Goal: Information Seeking & Learning: Learn about a topic

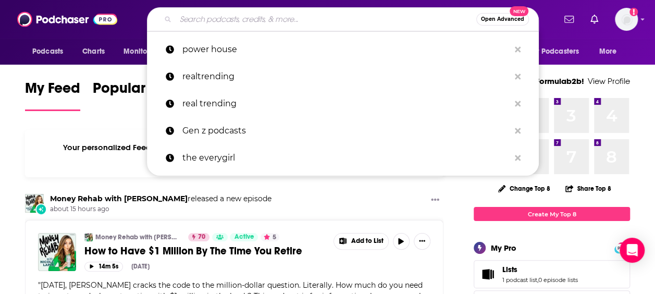
click at [381, 14] on input "Search podcasts, credits, & more..." at bounding box center [326, 19] width 301 height 17
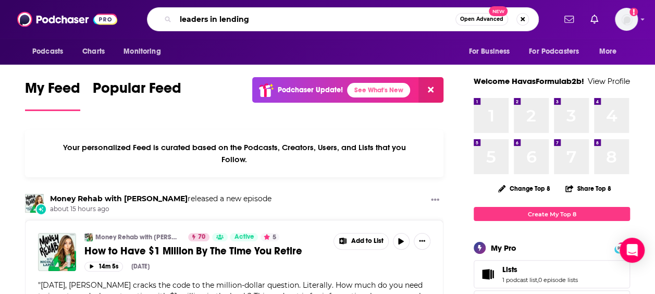
type input "leaders in lending"
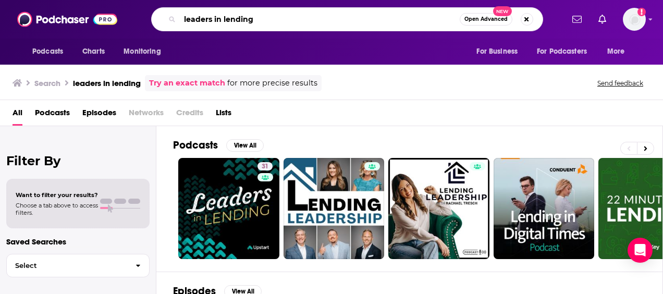
click at [376, 16] on input "leaders in lending" at bounding box center [320, 19] width 280 height 17
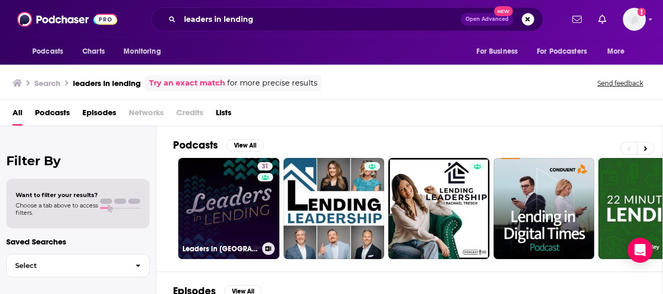
click at [223, 188] on link "31 Leaders in [GEOGRAPHIC_DATA]" at bounding box center [228, 208] width 101 height 101
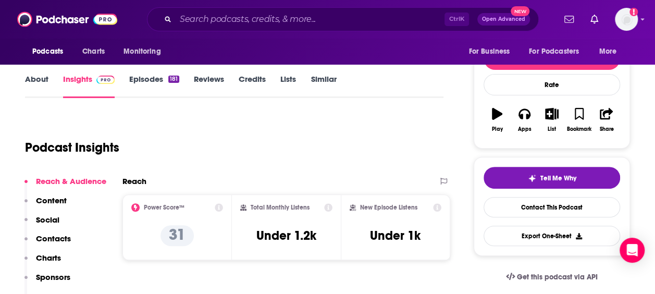
scroll to position [138, 0]
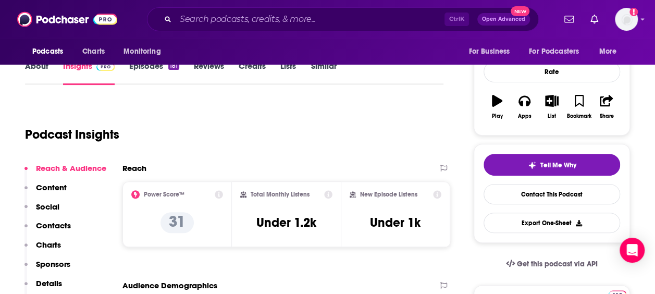
click at [157, 76] on link "Episodes 181" at bounding box center [154, 73] width 50 height 24
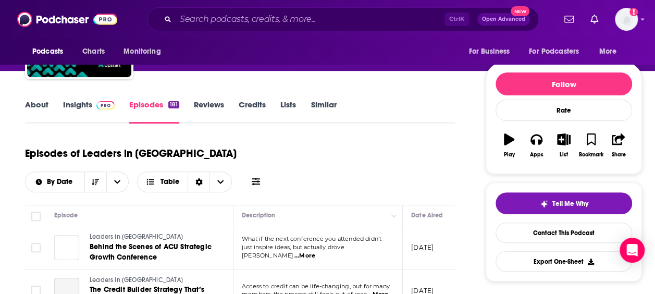
scroll to position [107, 0]
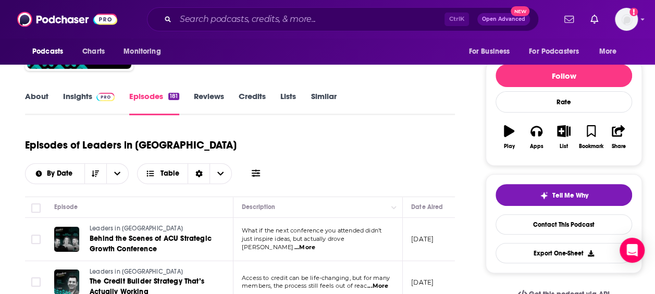
click at [83, 100] on link "Insights" at bounding box center [89, 103] width 52 height 24
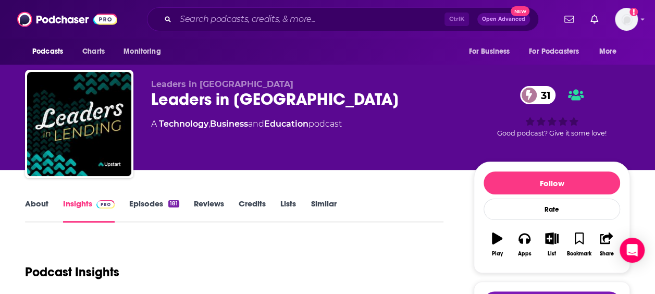
click at [41, 203] on link "About" at bounding box center [36, 210] width 23 height 24
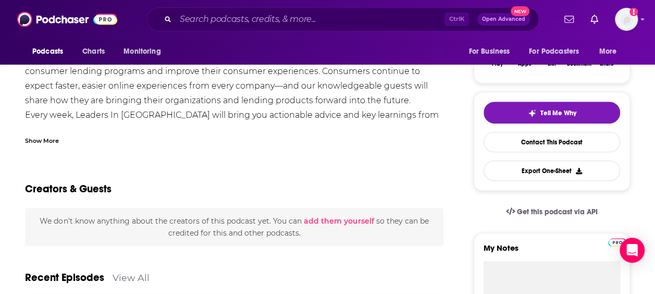
scroll to position [190, 0]
click at [56, 143] on div "Show More" at bounding box center [42, 139] width 34 height 10
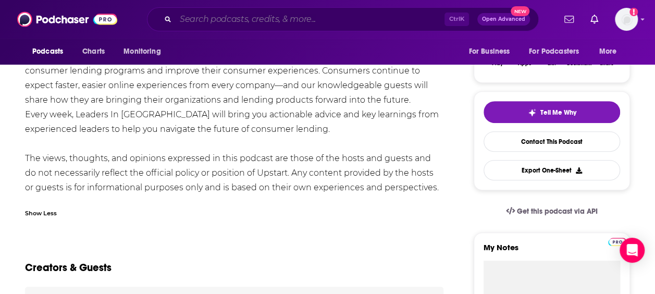
click at [263, 15] on input "Search podcasts, credits, & more..." at bounding box center [310, 19] width 269 height 17
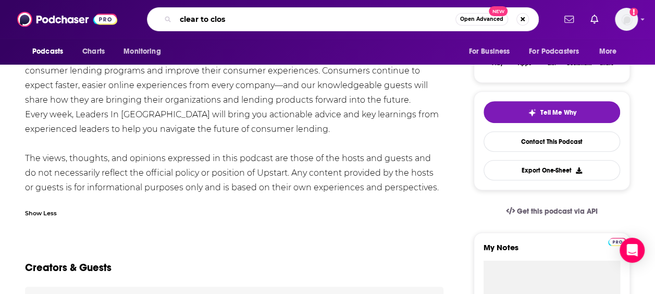
type input "clear to close"
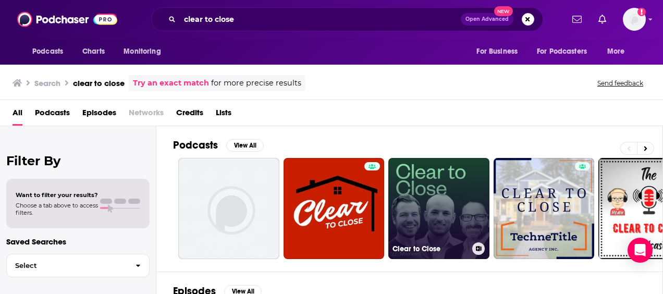
click at [432, 175] on link "Clear to Close" at bounding box center [438, 208] width 101 height 101
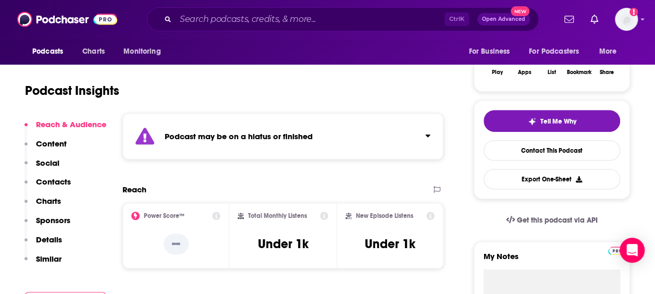
scroll to position [190, 0]
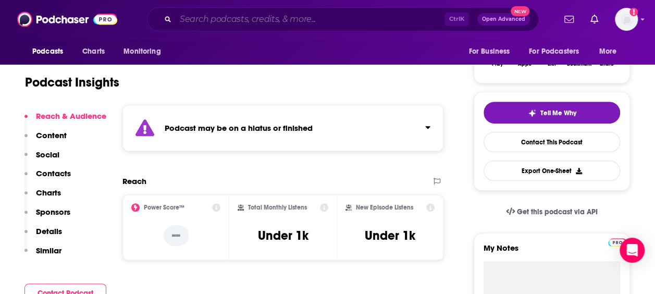
click at [260, 18] on input "Search podcasts, credits, & more..." at bounding box center [310, 19] width 269 height 17
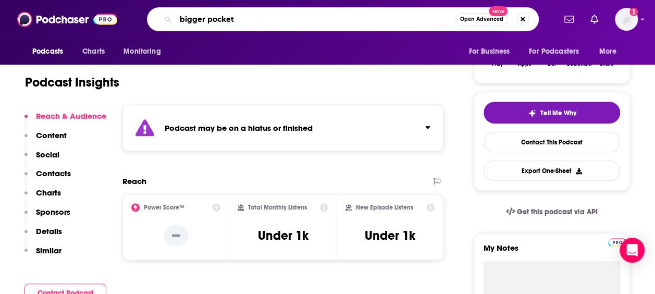
type input "bigger pockets"
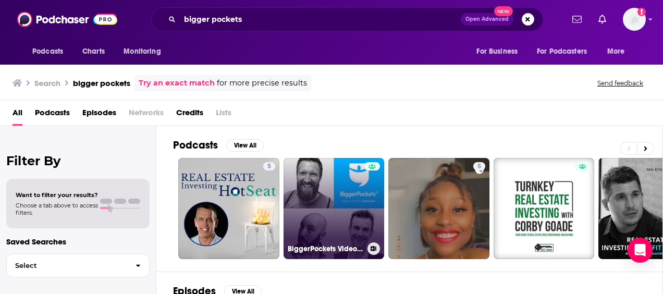
click at [333, 188] on link "BiggerPockets Video Podcast" at bounding box center [333, 208] width 101 height 101
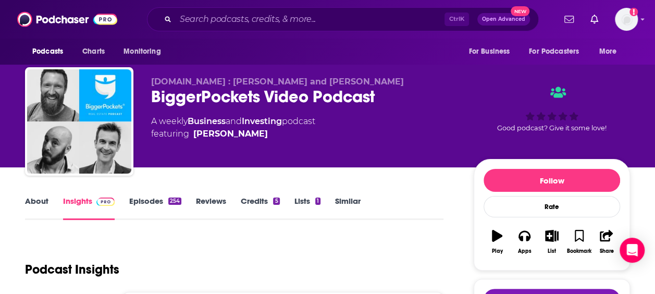
scroll to position [3, 0]
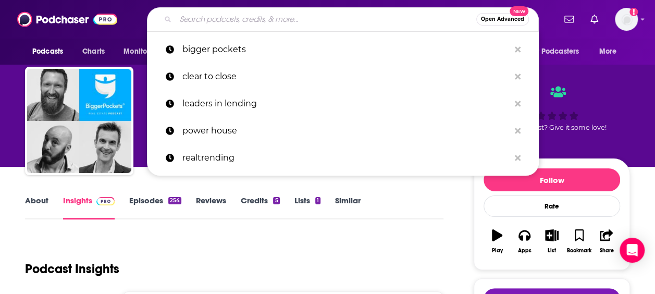
click at [268, 19] on input "Search podcasts, credits, & more..." at bounding box center [326, 19] width 301 height 17
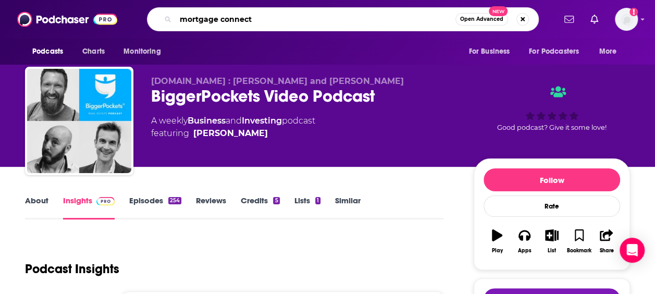
type input "mortgage connects"
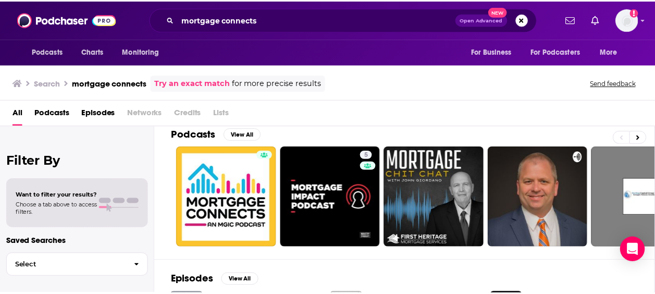
scroll to position [12, 0]
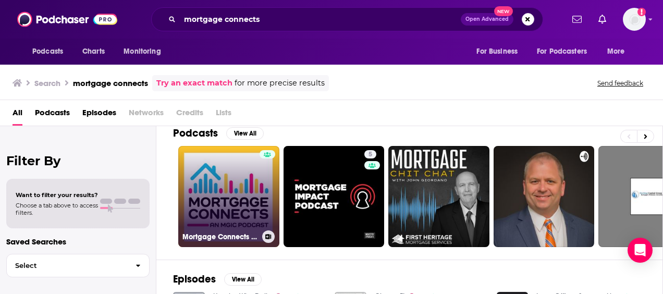
click at [259, 178] on div at bounding box center [267, 190] width 16 height 80
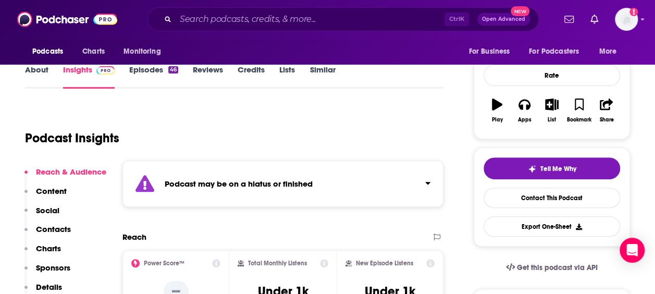
scroll to position [135, 0]
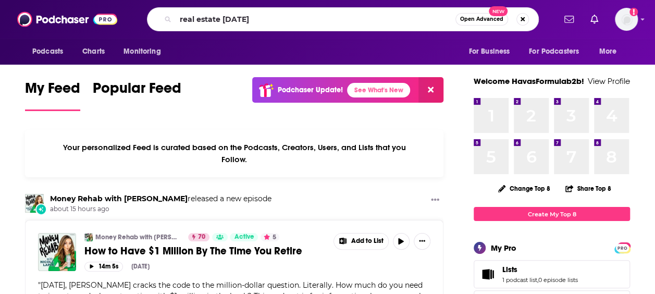
type input "real estate today"
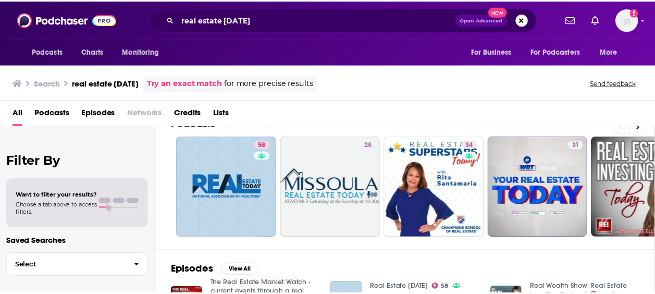
scroll to position [22, 0]
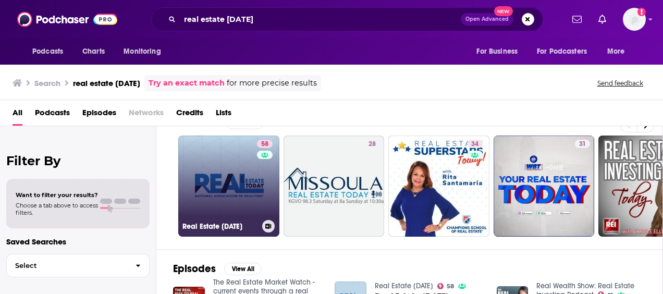
click at [247, 178] on link "58 Real Estate Today" at bounding box center [228, 185] width 101 height 101
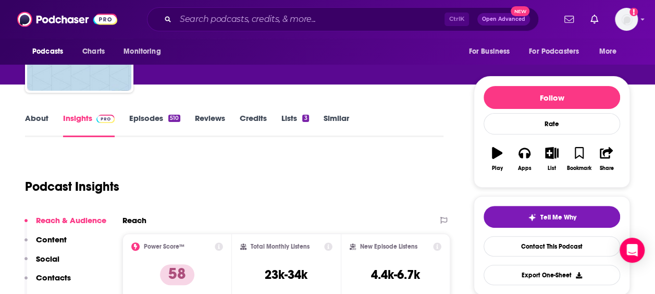
scroll to position [86, 0]
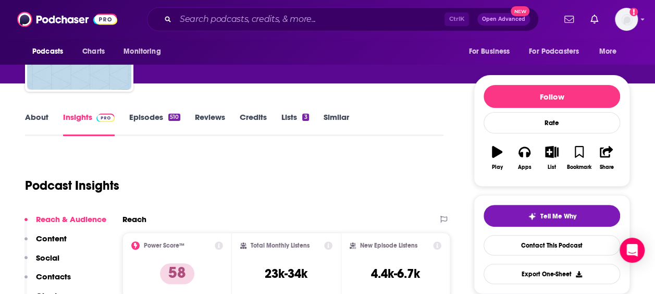
click at [32, 116] on link "About" at bounding box center [36, 124] width 23 height 24
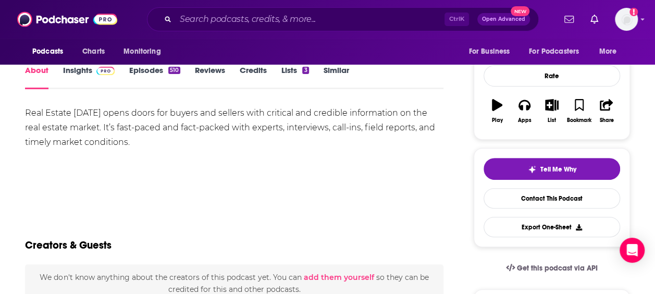
scroll to position [133, 0]
